Goal: Transaction & Acquisition: Purchase product/service

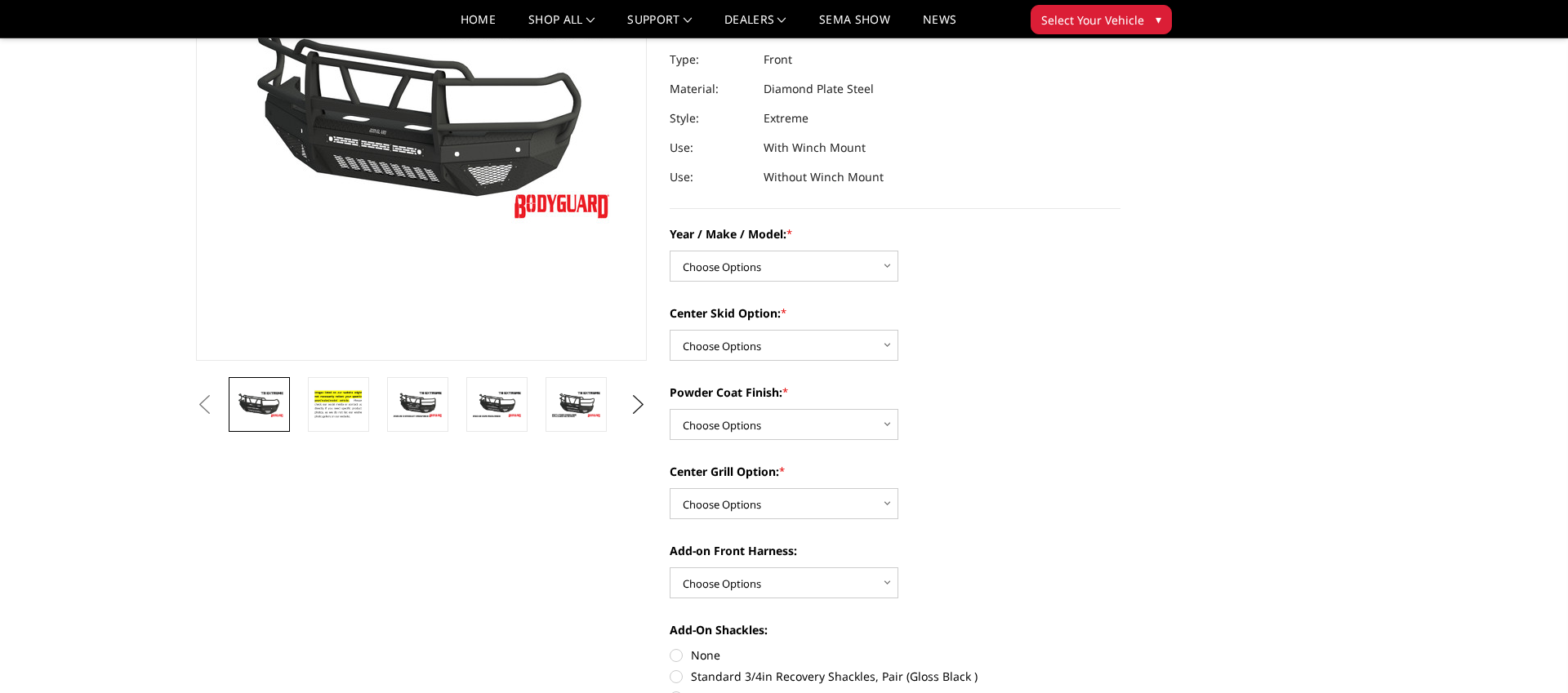
scroll to position [262, 0]
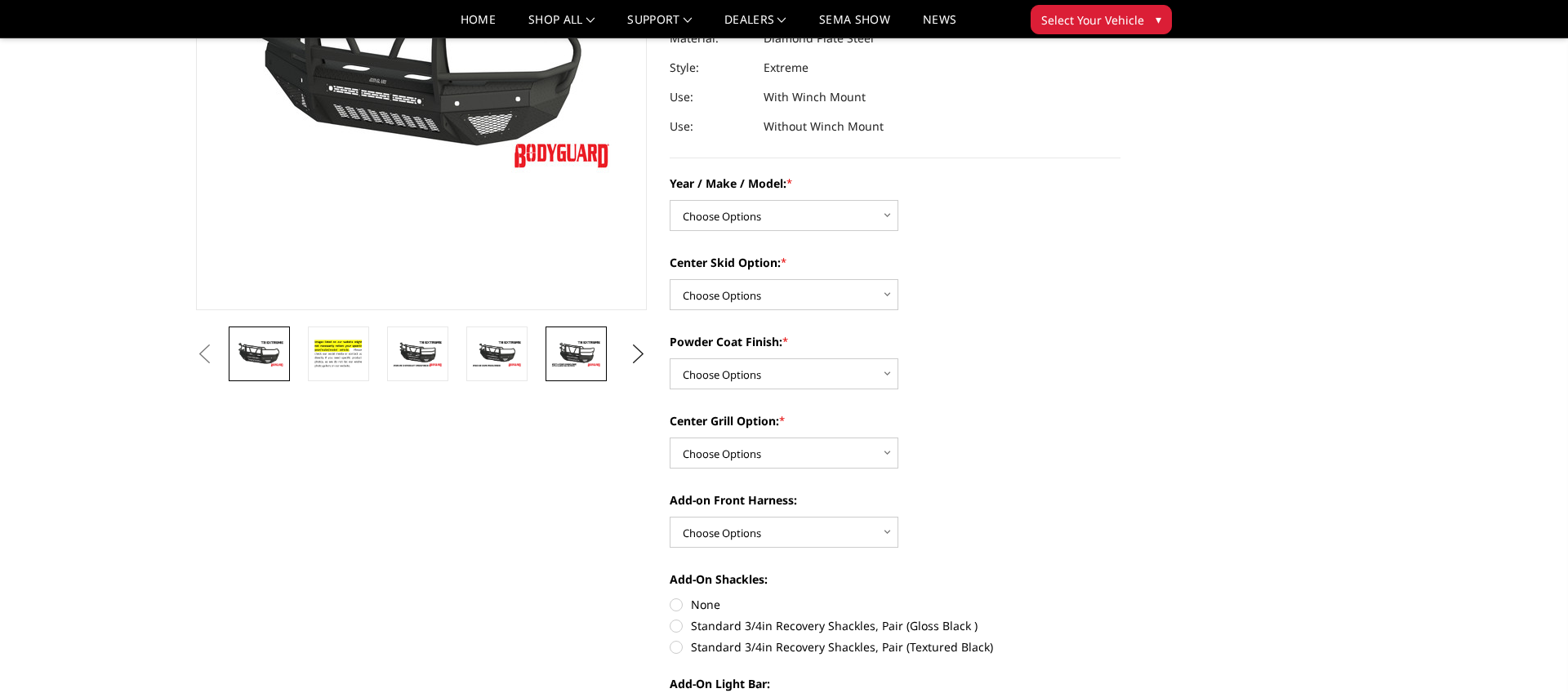
click at [584, 358] on img at bounding box center [575, 354] width 51 height 29
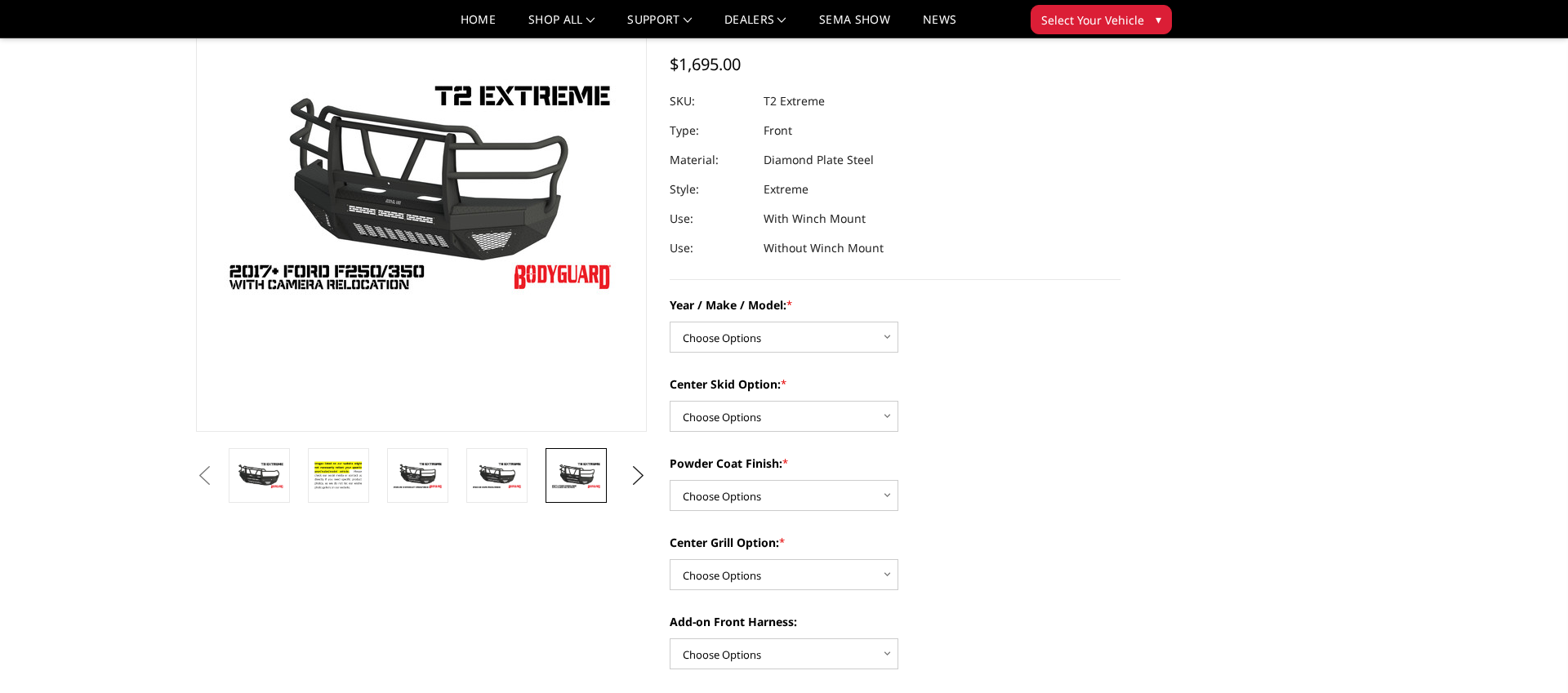
scroll to position [98, 0]
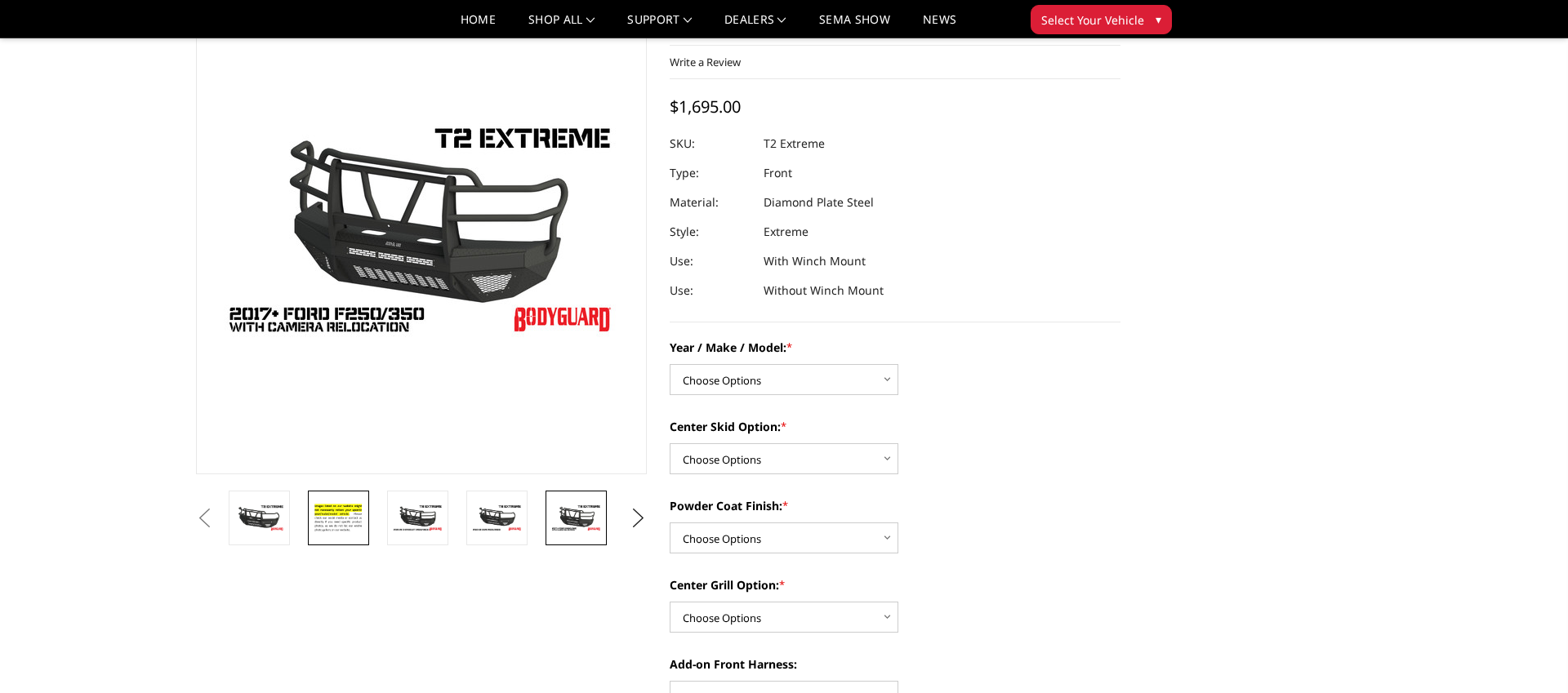
click at [343, 520] on img at bounding box center [338, 518] width 51 height 35
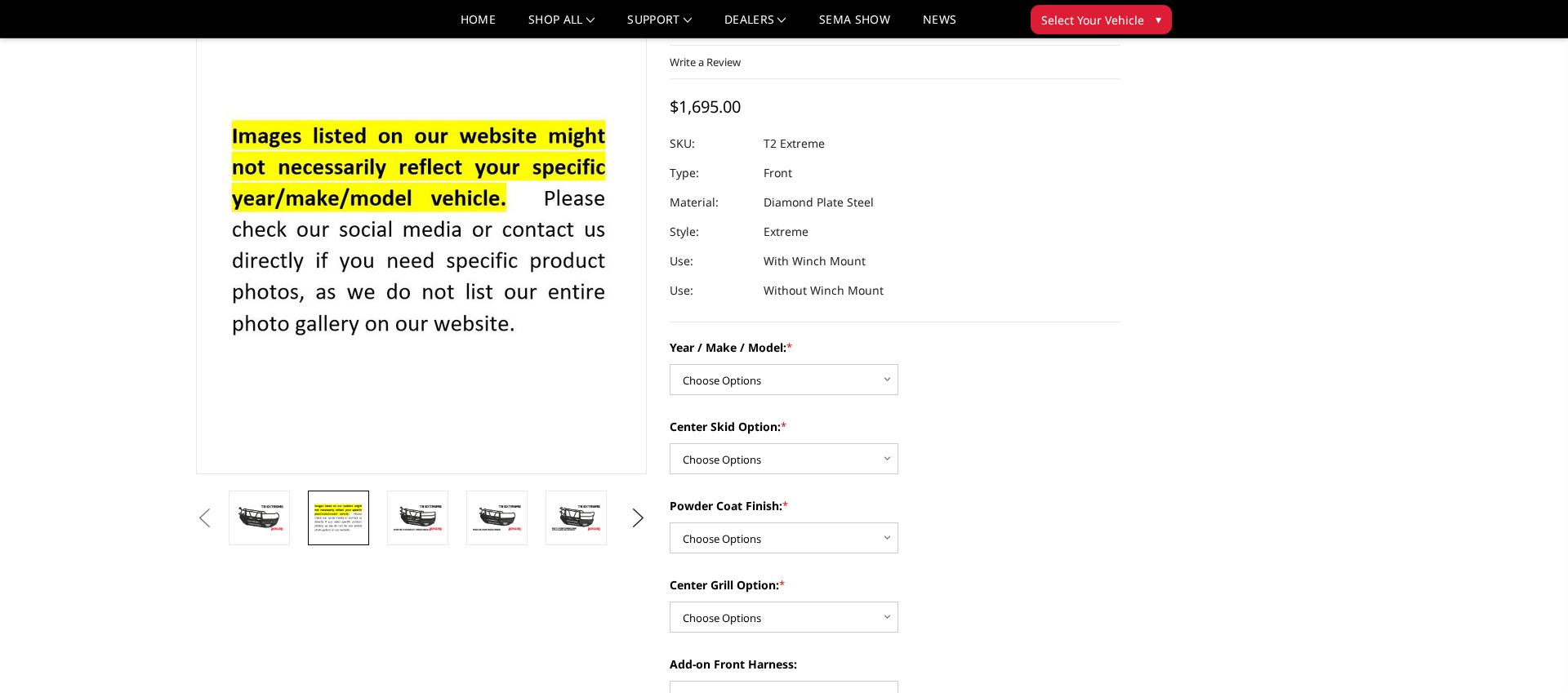
scroll to position [73, 0]
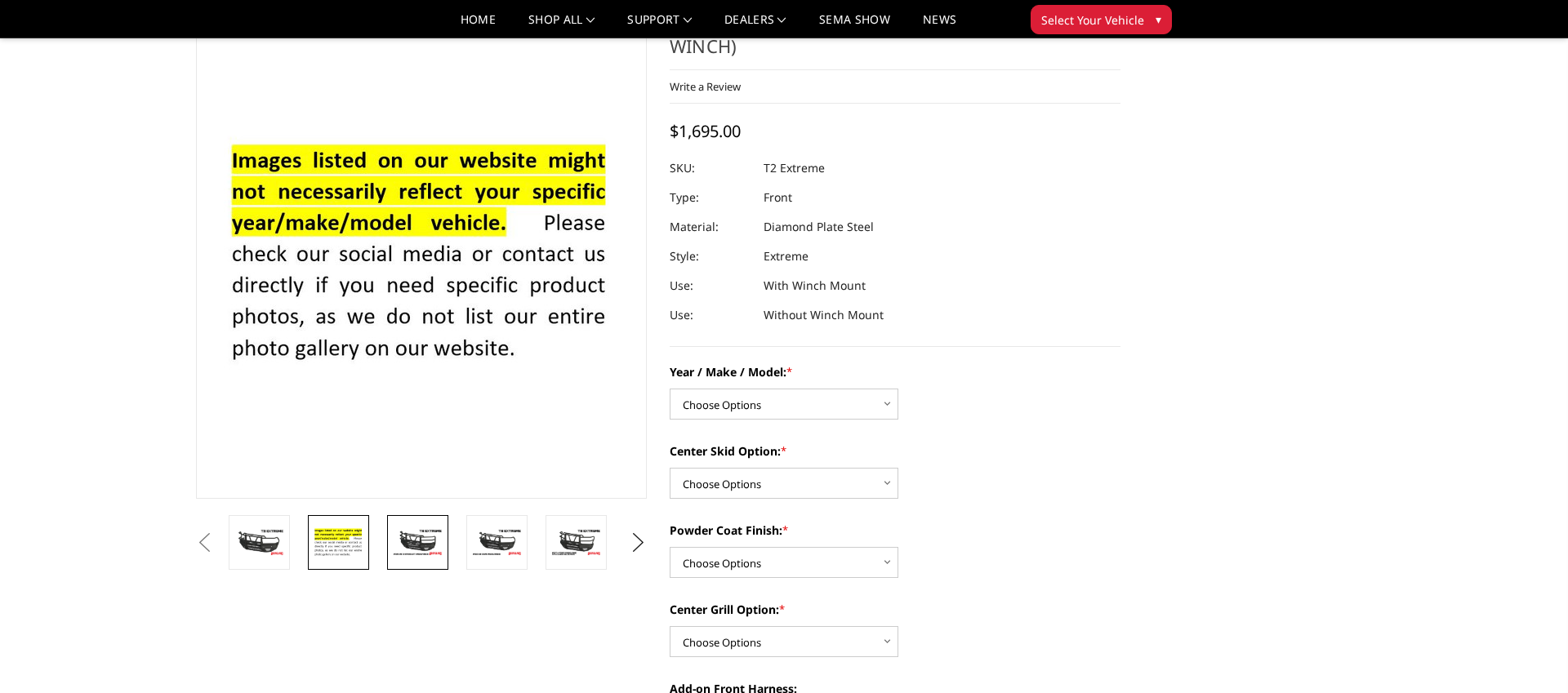
click at [416, 525] on link at bounding box center [417, 542] width 62 height 55
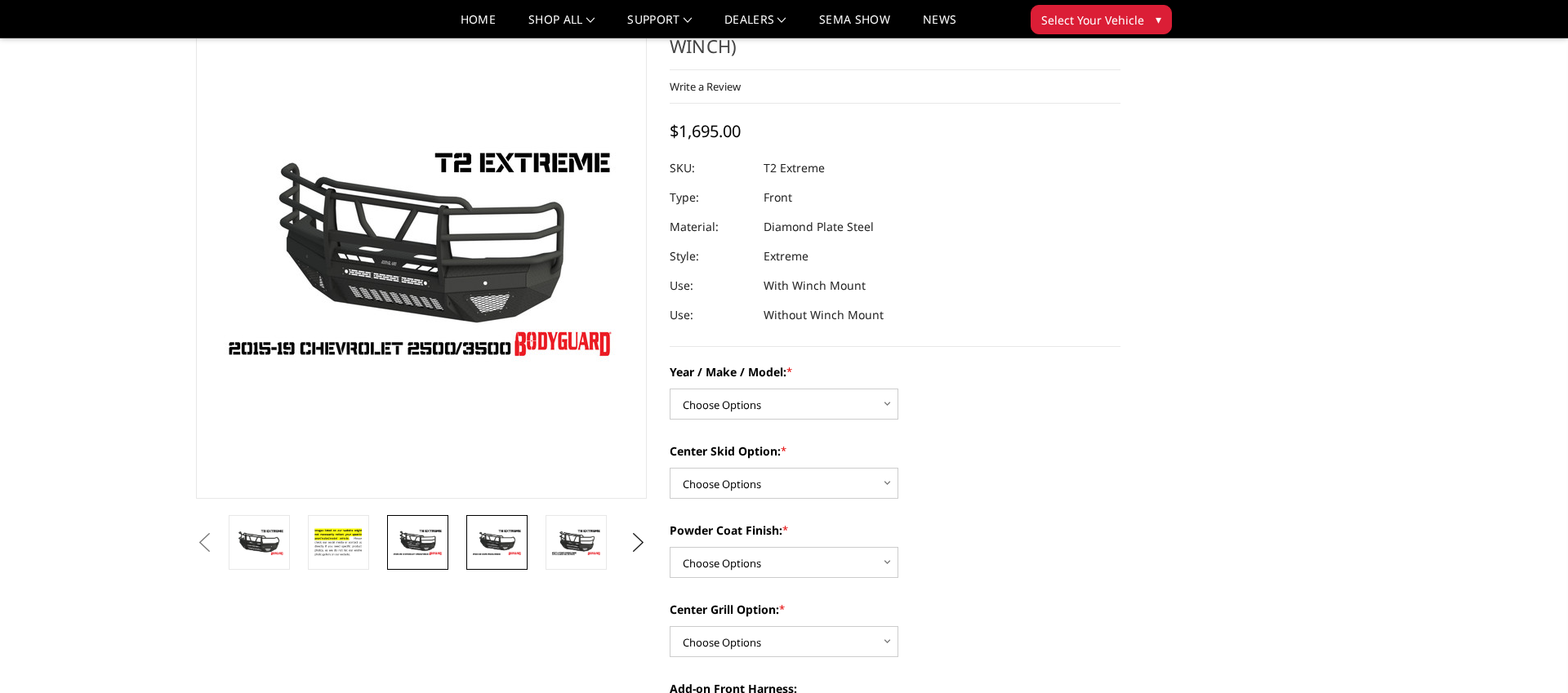
click at [484, 542] on img at bounding box center [496, 542] width 51 height 29
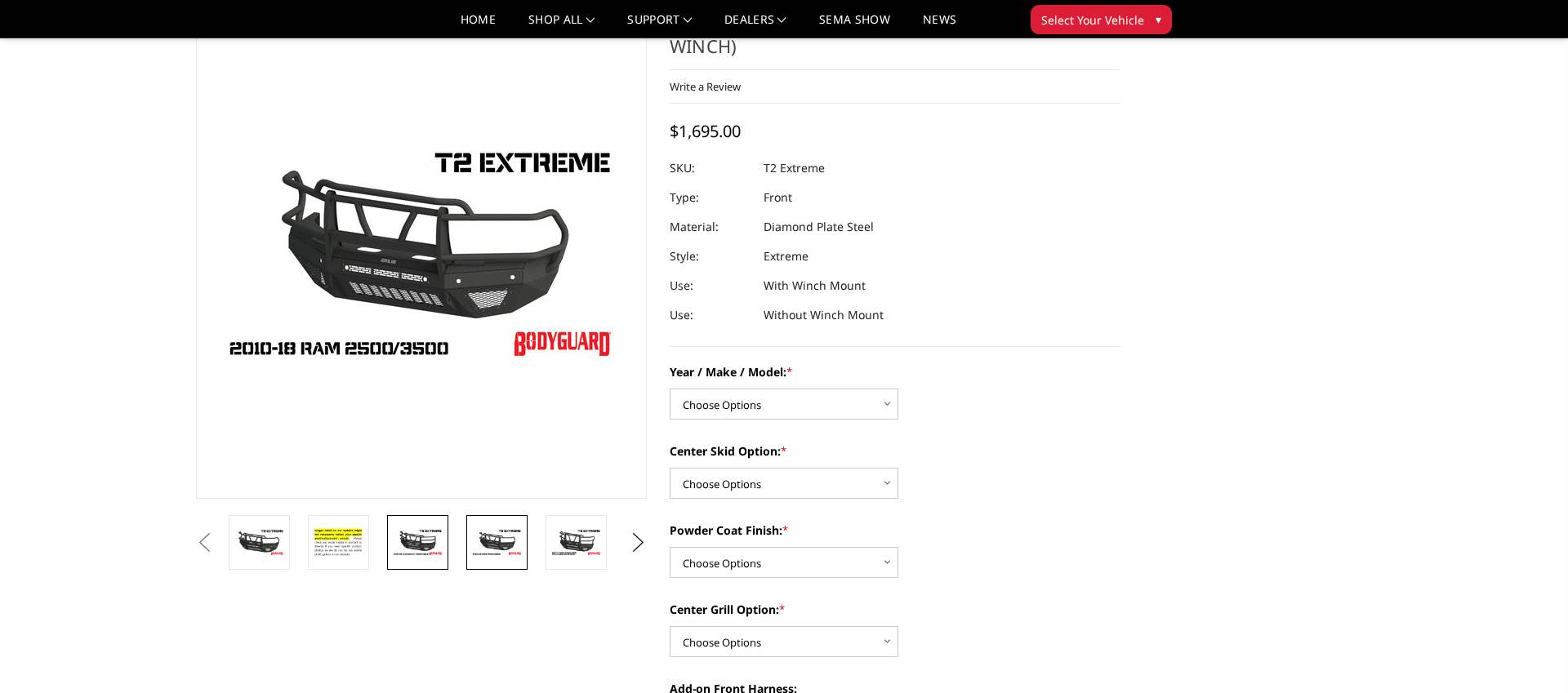
click at [416, 542] on img at bounding box center [417, 542] width 51 height 29
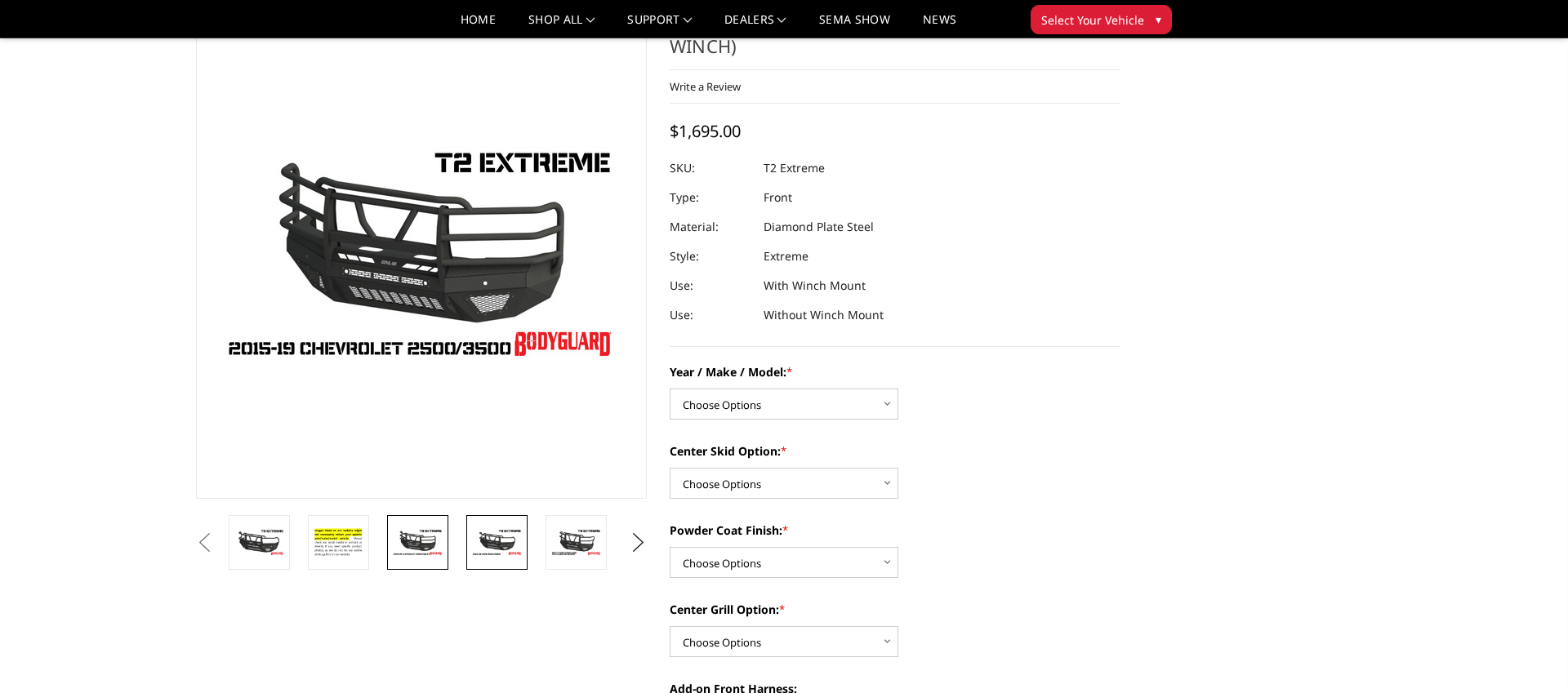
click at [485, 545] on img at bounding box center [496, 542] width 51 height 29
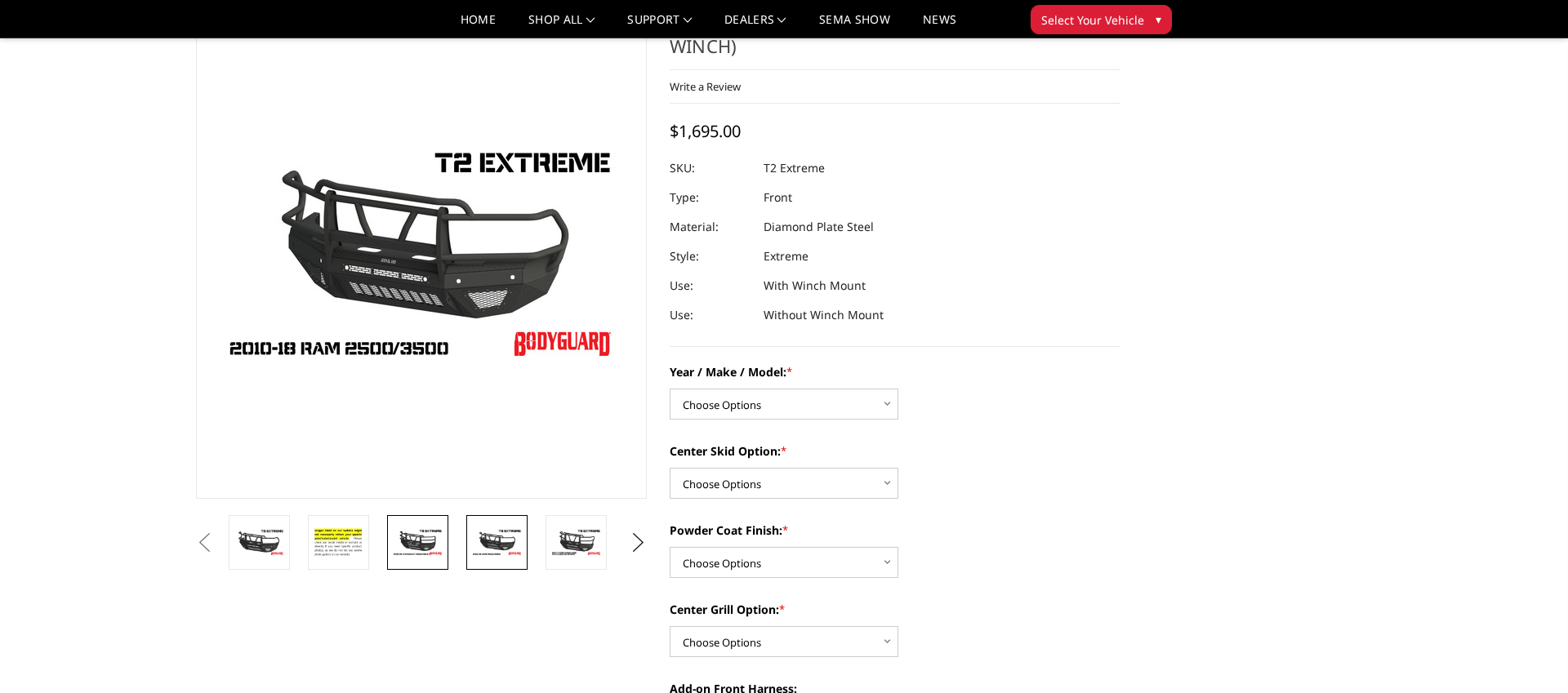
click at [410, 544] on img at bounding box center [417, 542] width 51 height 29
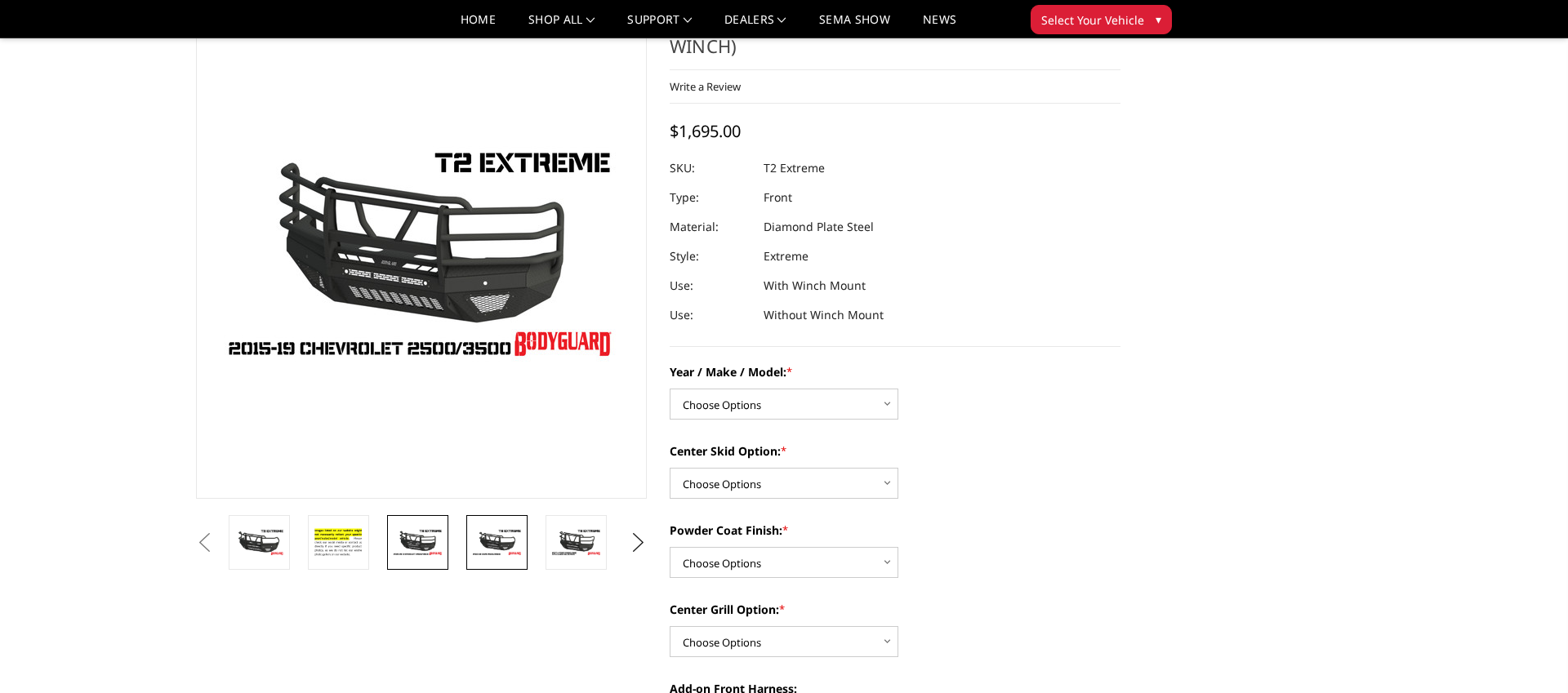
click at [471, 547] on img at bounding box center [496, 542] width 51 height 29
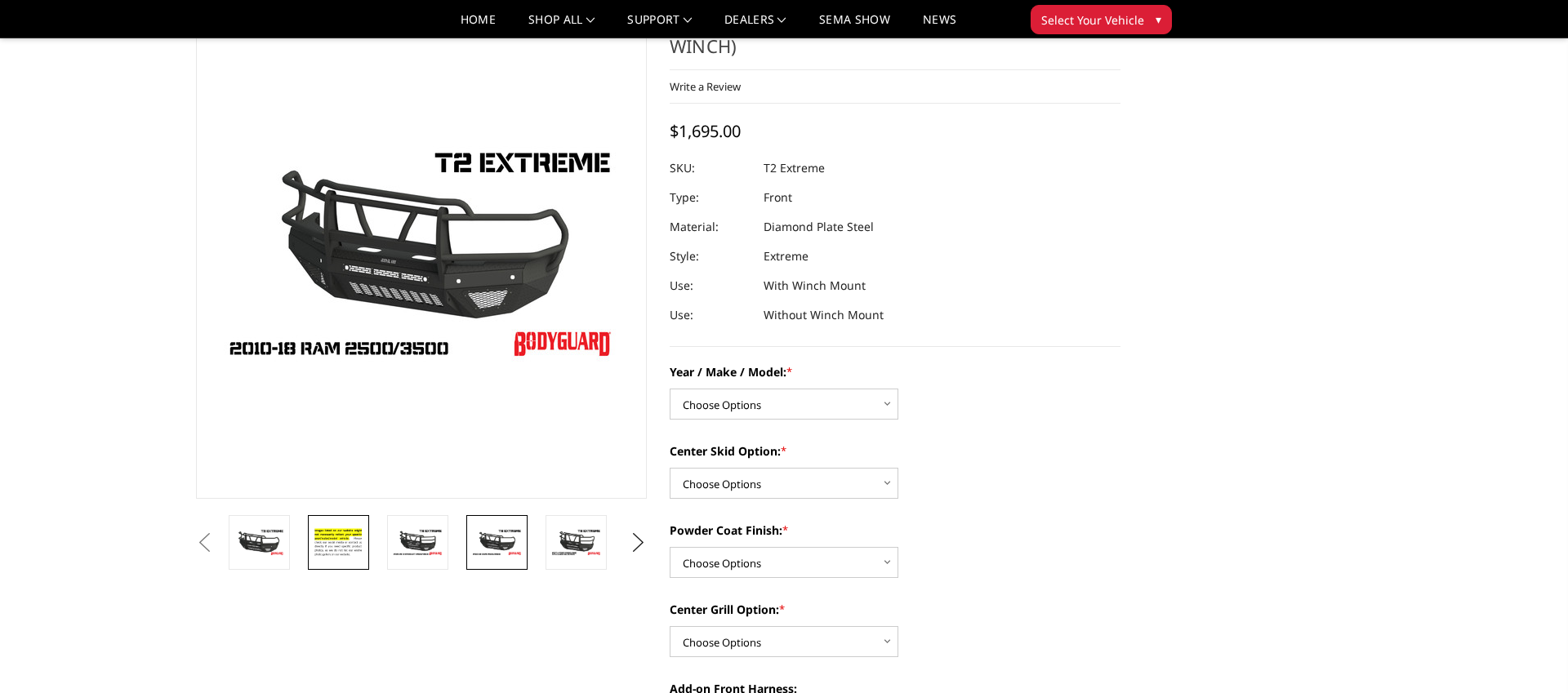
click at [361, 533] on img at bounding box center [338, 542] width 51 height 35
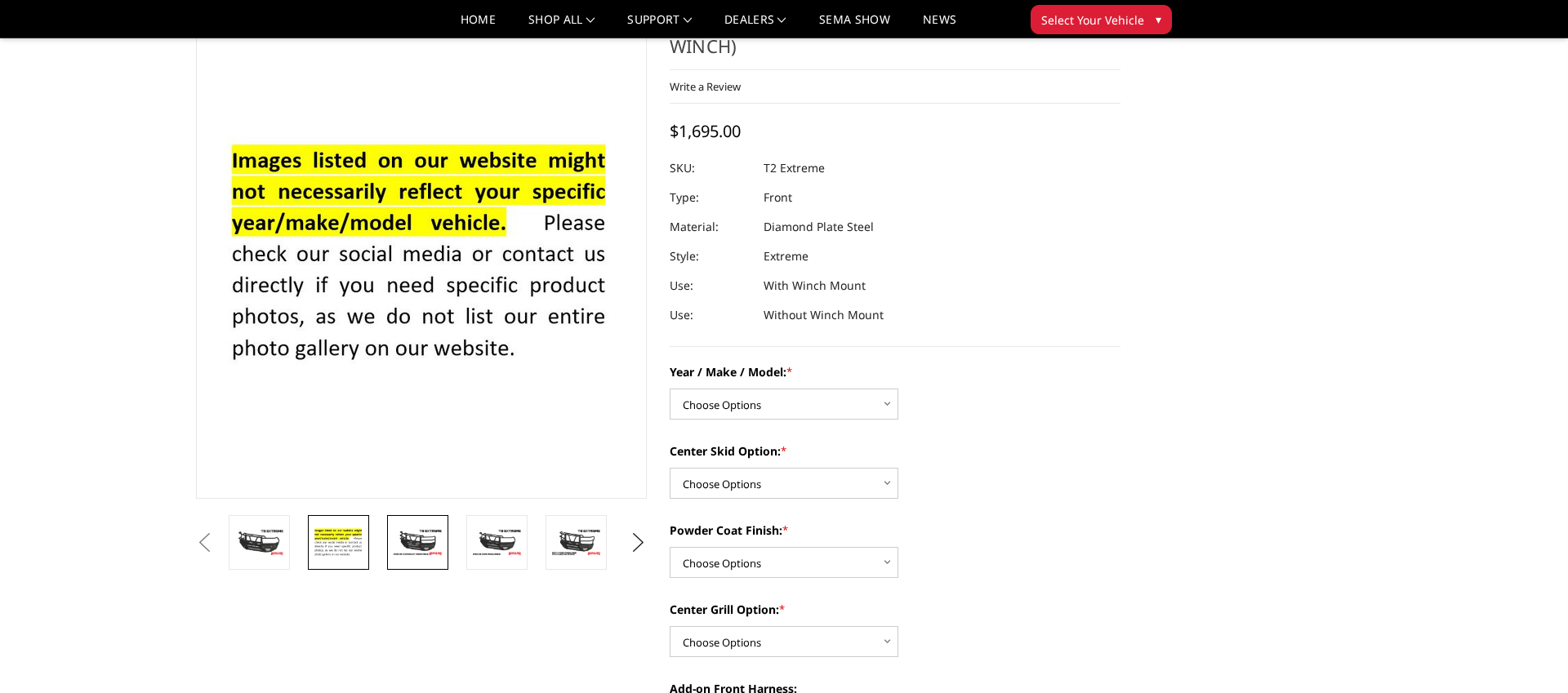
click at [432, 537] on img at bounding box center [417, 542] width 51 height 29
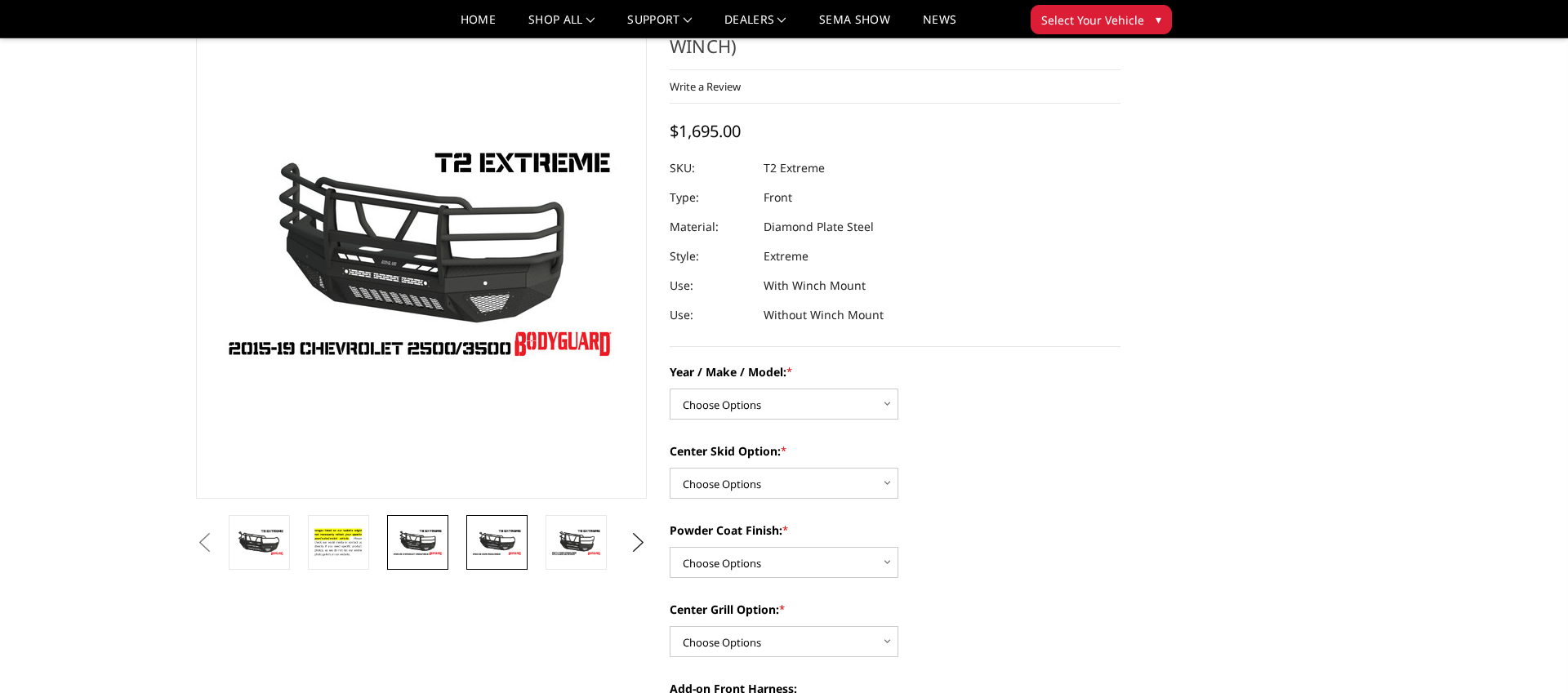
click at [469, 542] on link at bounding box center [496, 542] width 62 height 55
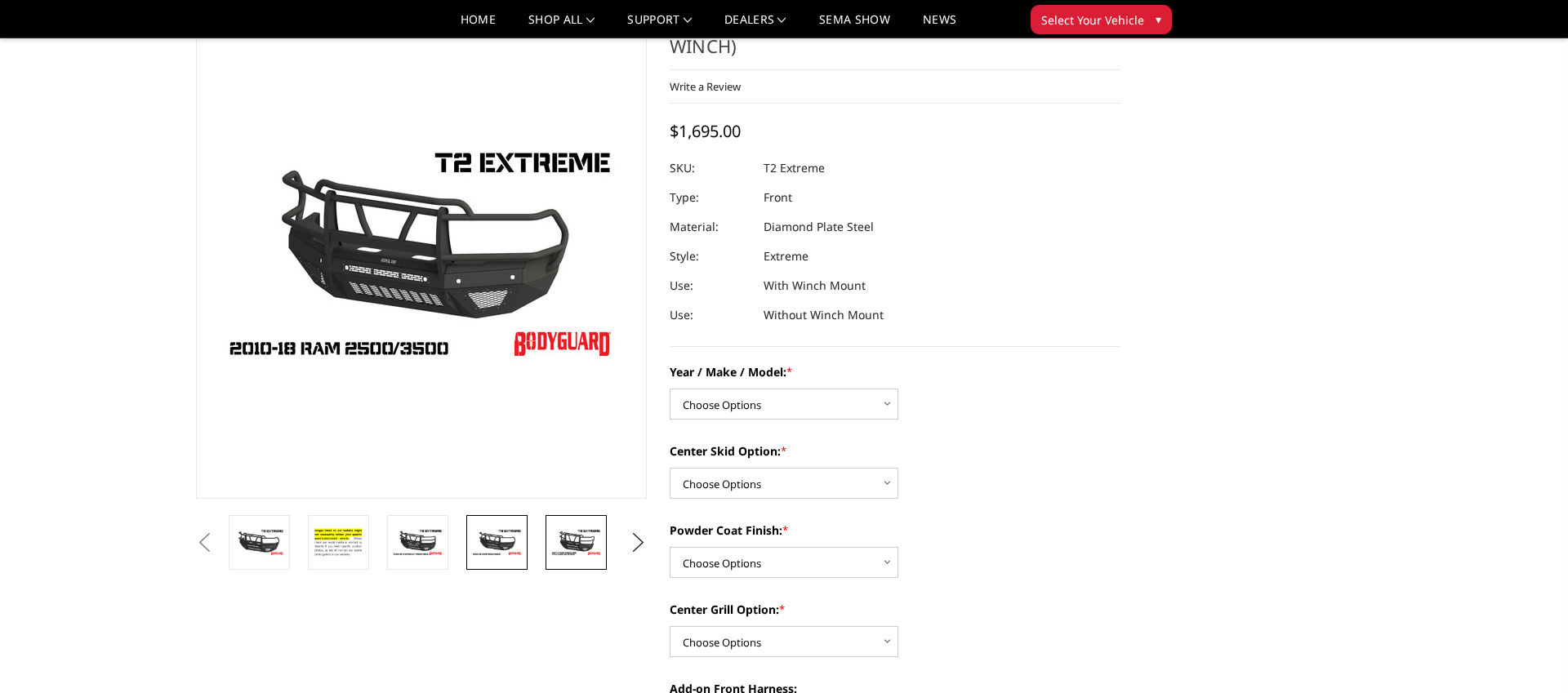
click at [598, 552] on img at bounding box center [575, 542] width 51 height 29
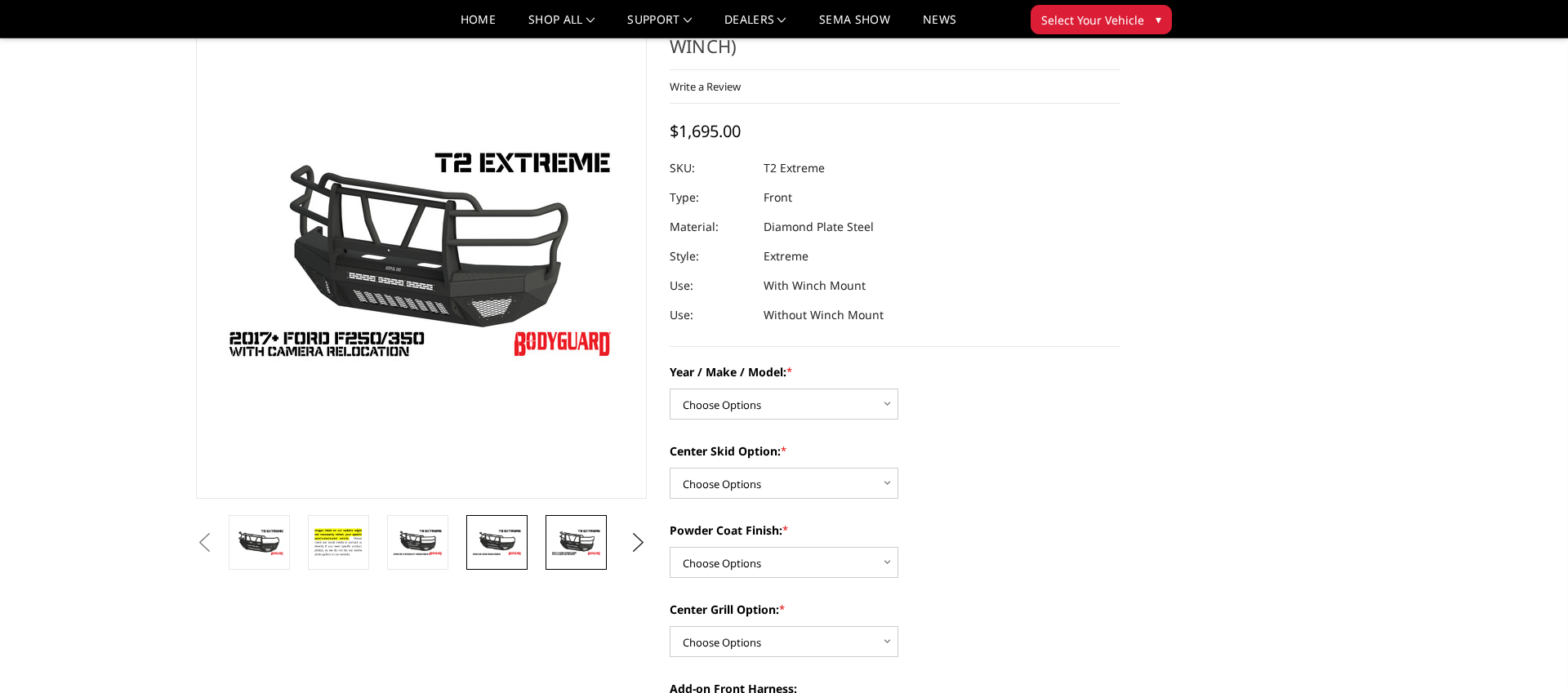
click at [501, 546] on img at bounding box center [496, 542] width 51 height 29
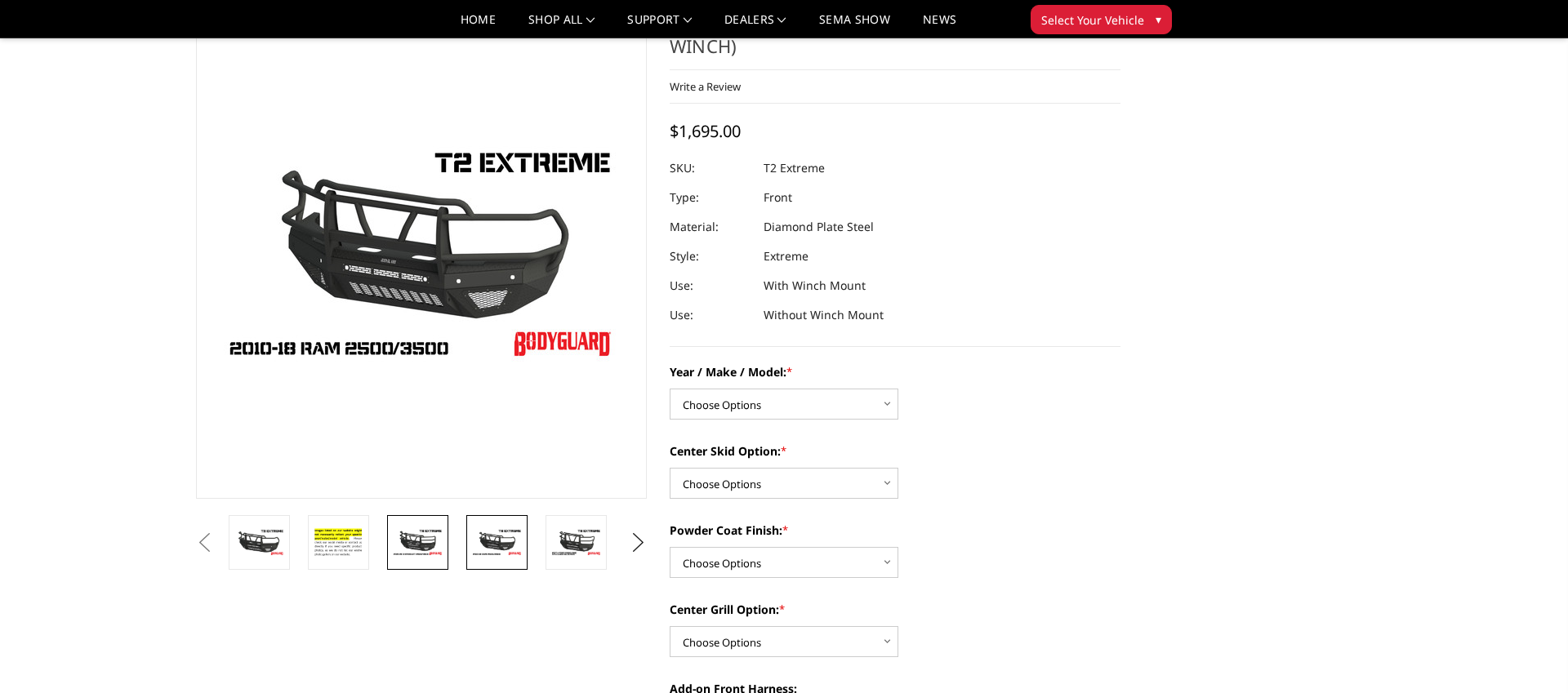
click at [428, 544] on img at bounding box center [417, 542] width 51 height 29
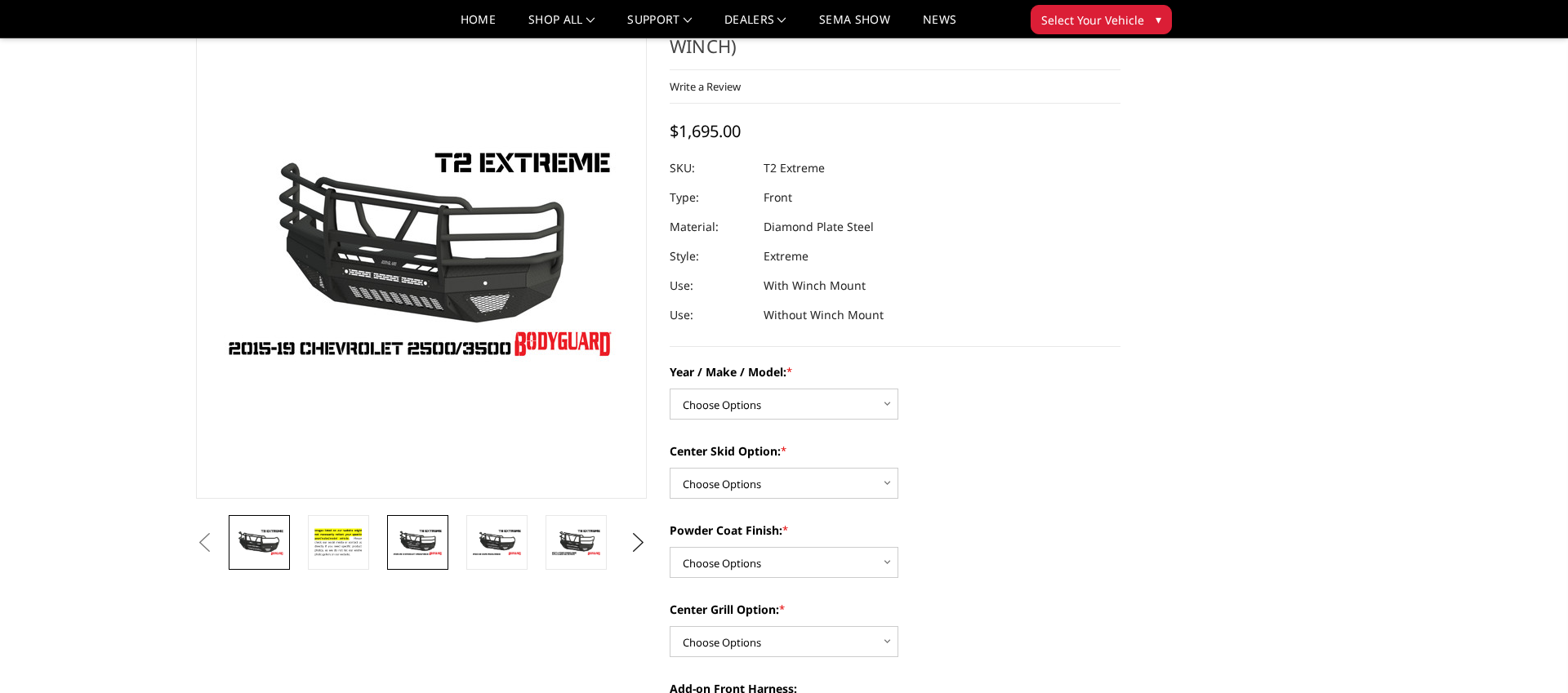
click at [265, 534] on img at bounding box center [259, 542] width 51 height 29
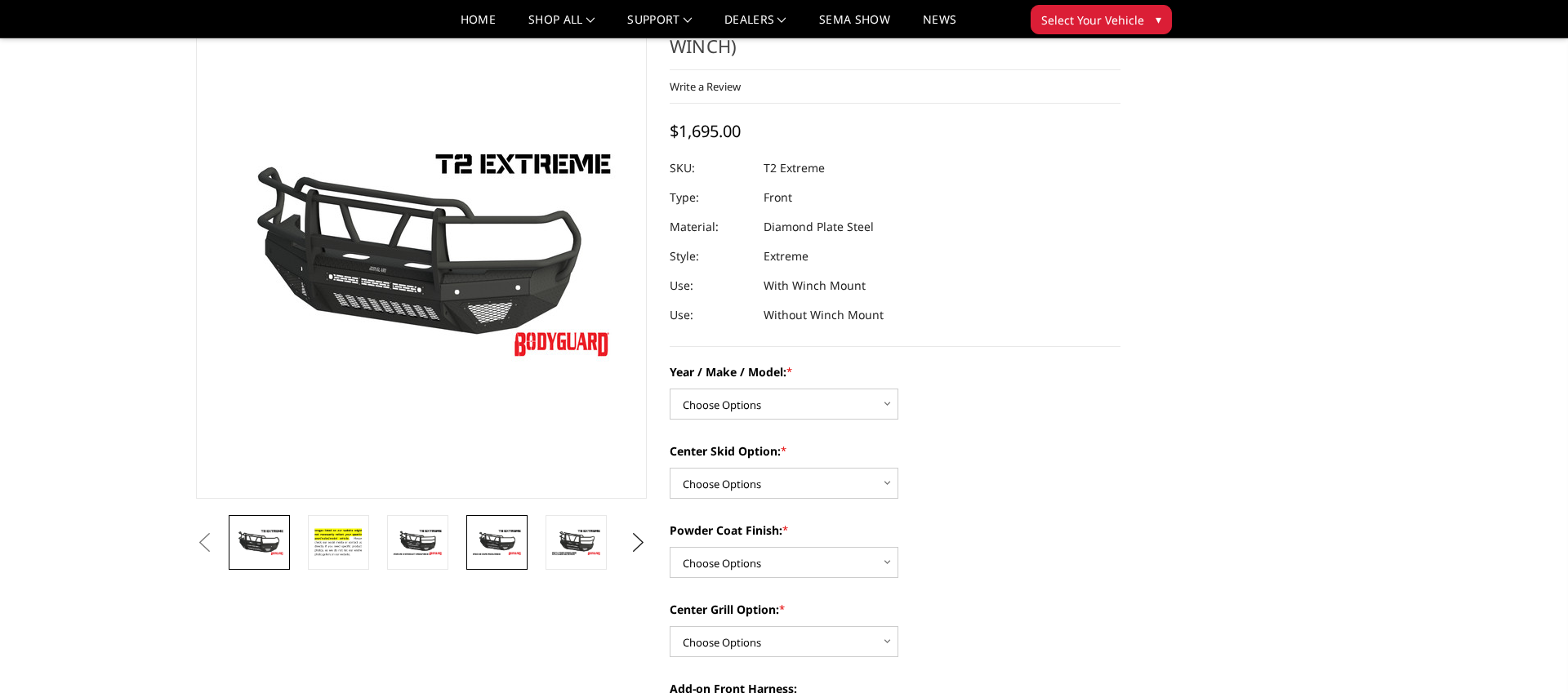
click at [490, 540] on img at bounding box center [496, 542] width 51 height 29
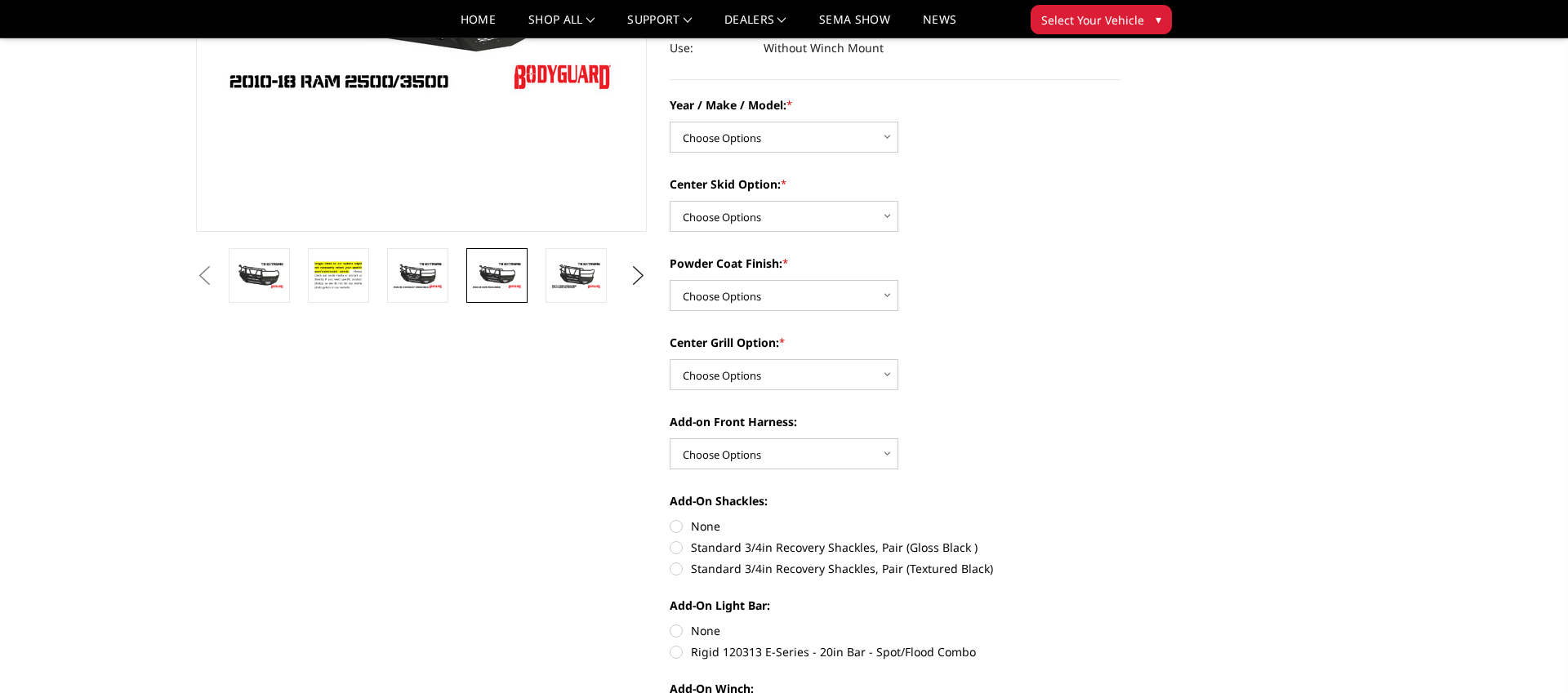
scroll to position [0, 0]
